Goal: Transaction & Acquisition: Book appointment/travel/reservation

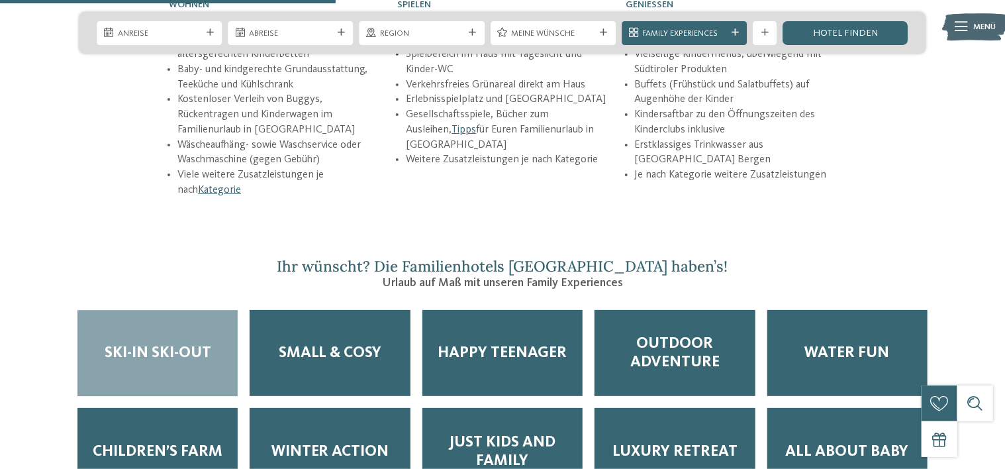
scroll to position [1821, 0]
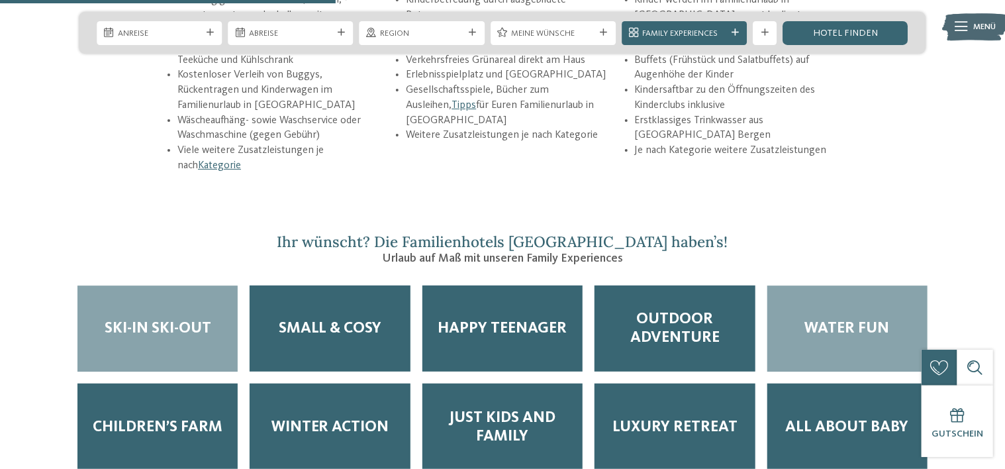
click at [861, 319] on span "Water Fun" at bounding box center [847, 328] width 85 height 19
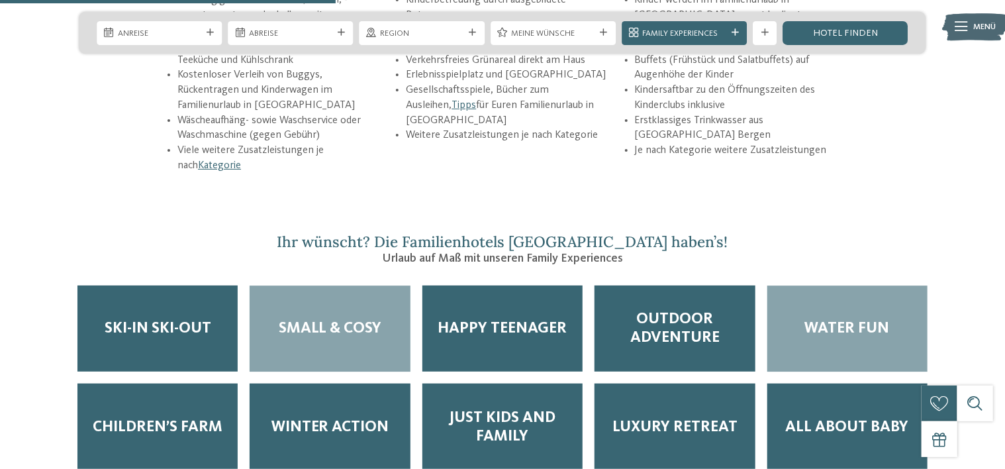
click at [343, 319] on span "Small & Cosy" at bounding box center [330, 328] width 103 height 19
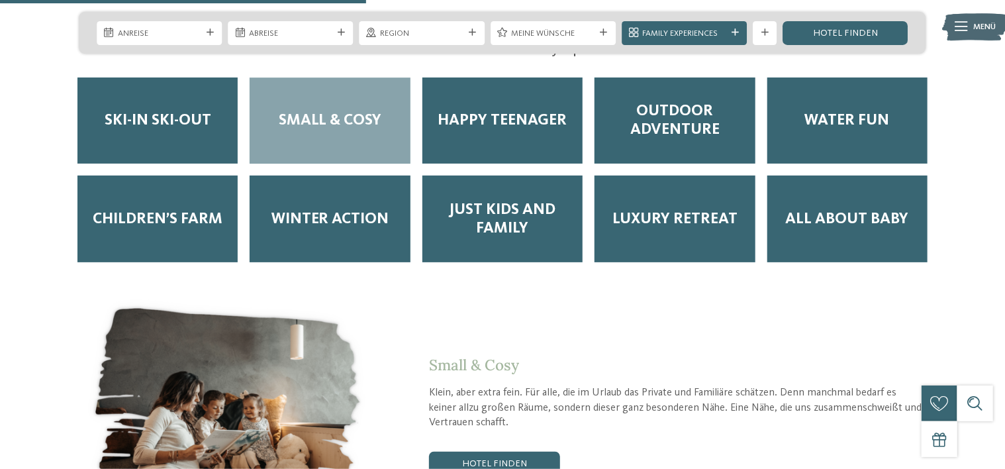
scroll to position [2068, 0]
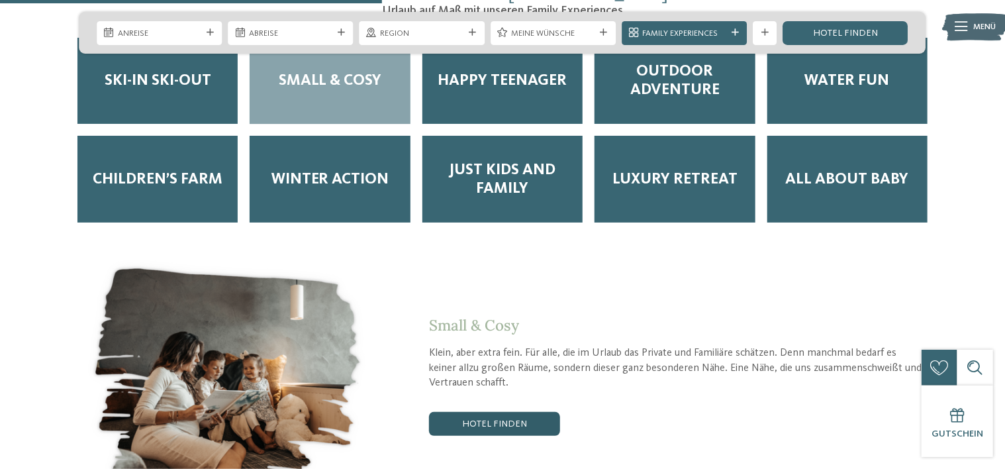
click at [525, 412] on link "Hotel finden" at bounding box center [494, 424] width 131 height 24
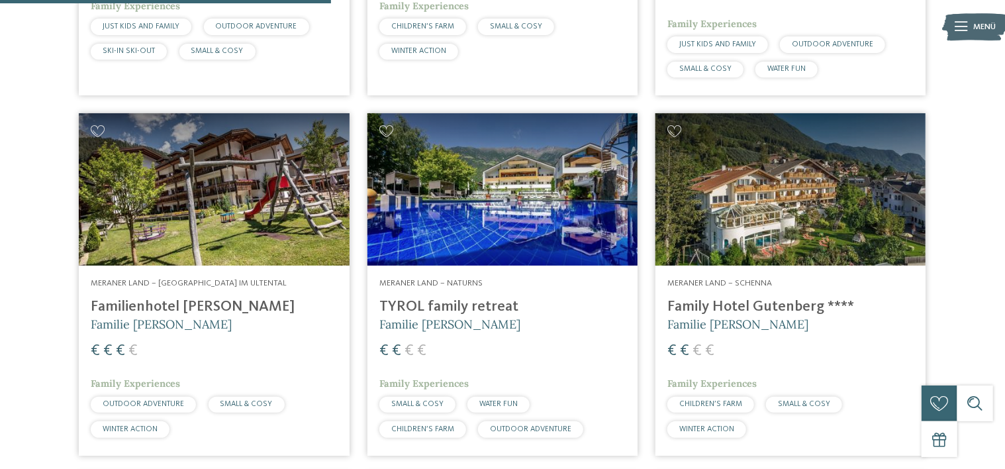
scroll to position [714, 0]
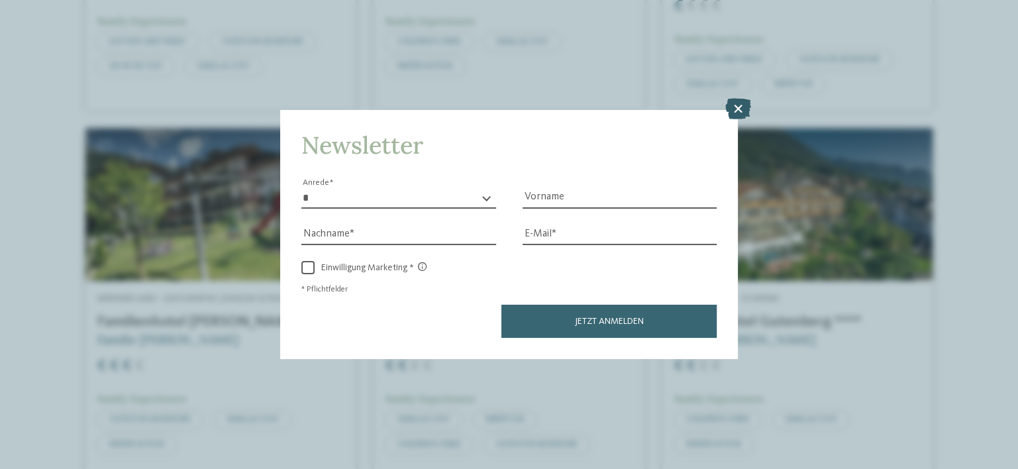
click at [741, 103] on icon at bounding box center [737, 109] width 26 height 21
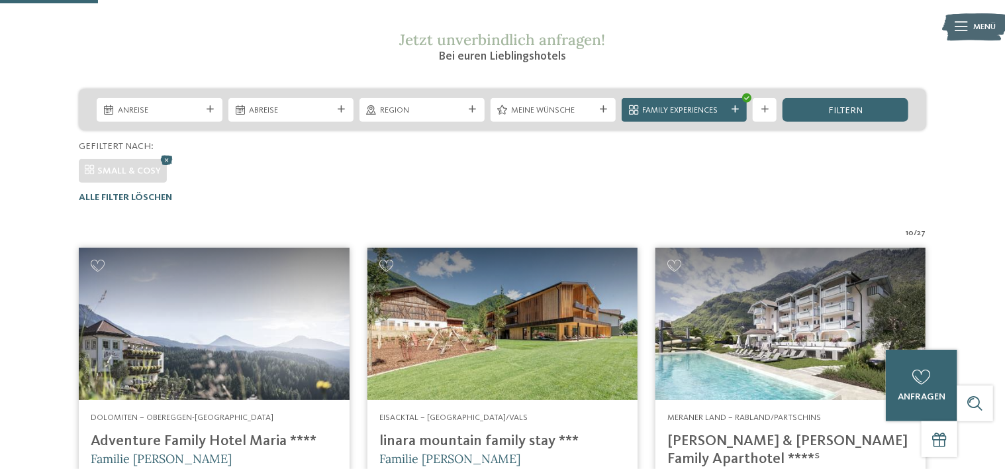
scroll to position [52, 0]
